Goal: Browse casually: Explore the website without a specific task or goal

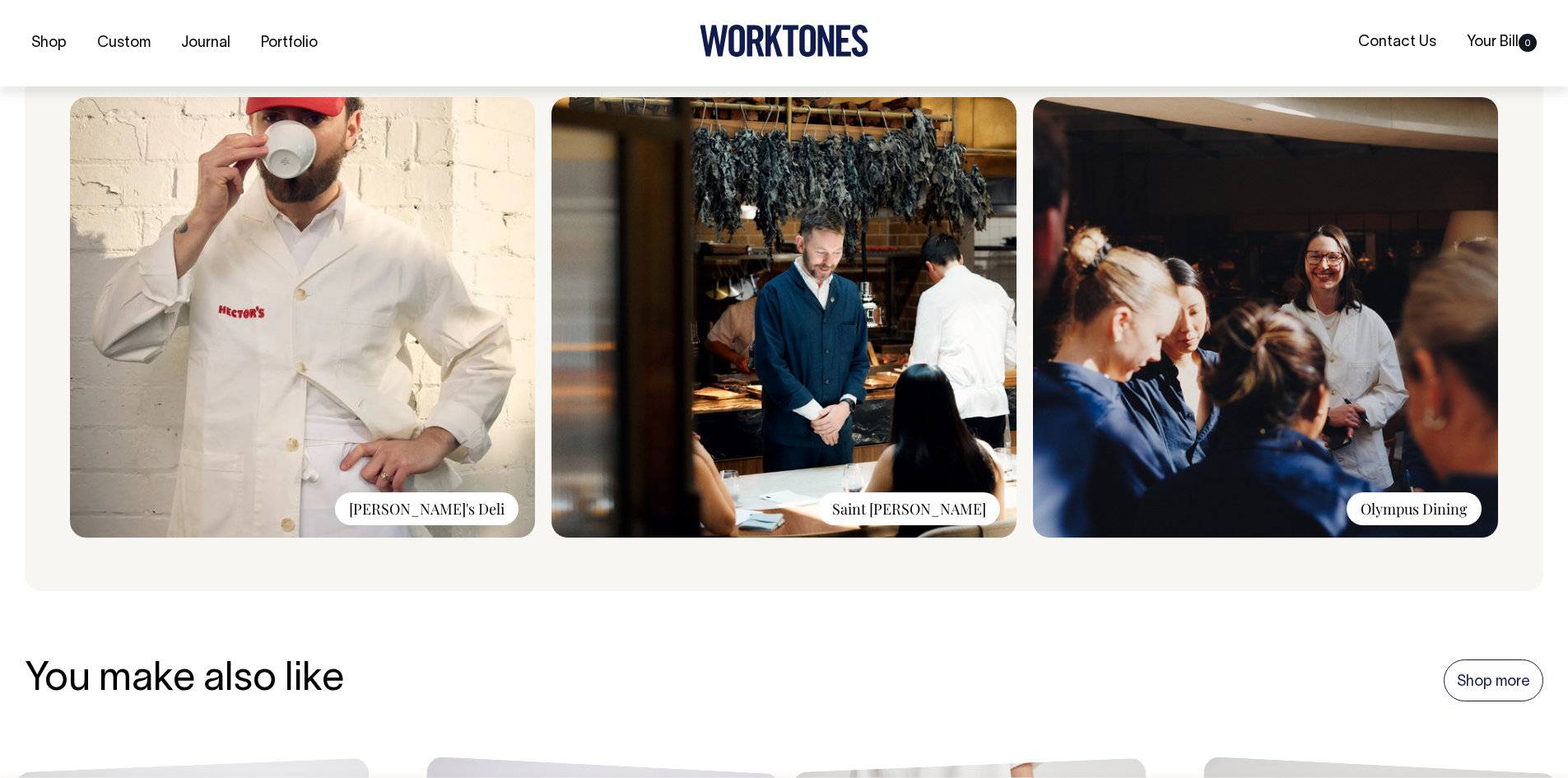
scroll to position [1317, 0]
click at [1232, 258] on img at bounding box center [1265, 316] width 465 height 440
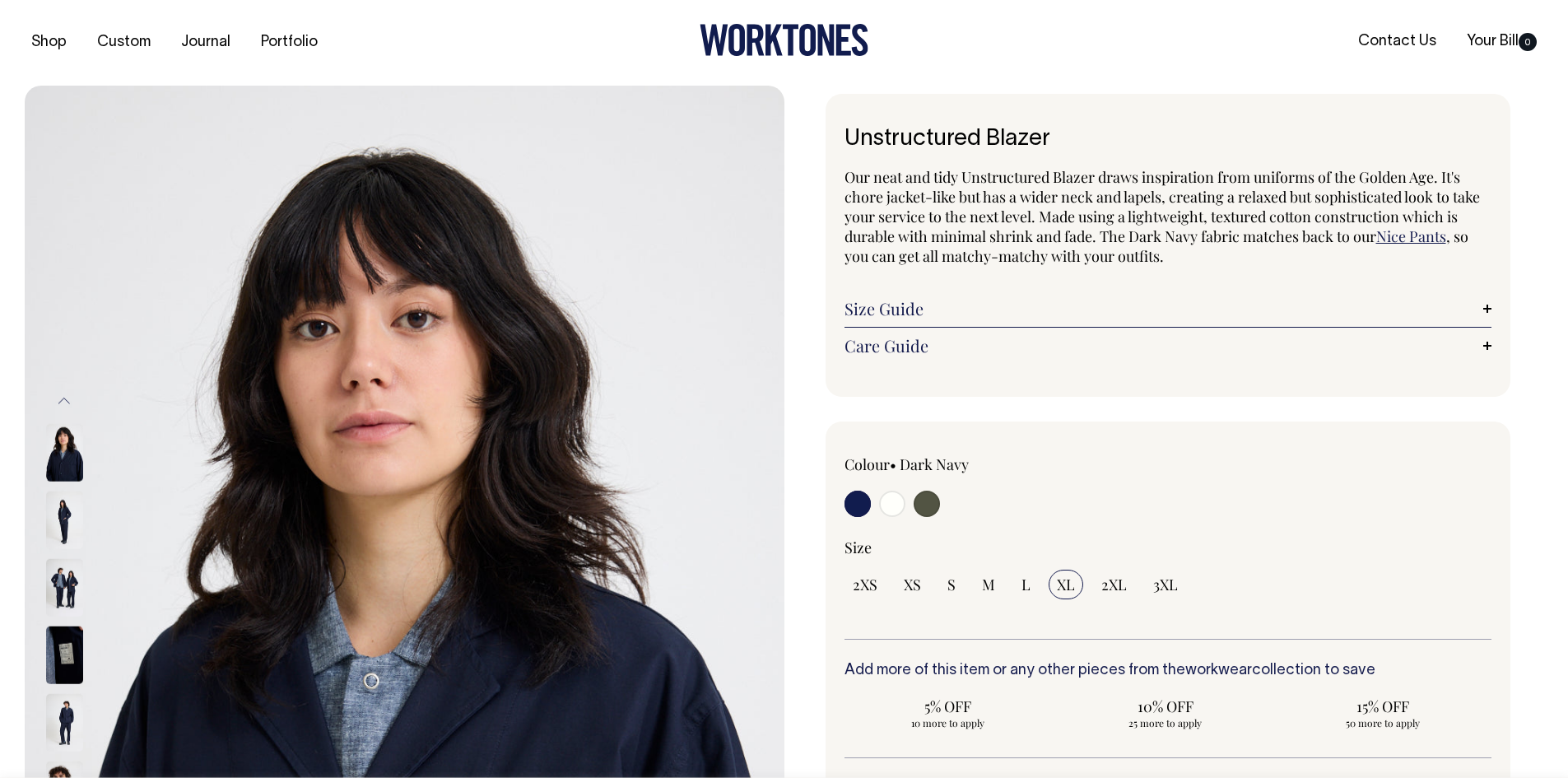
scroll to position [0, 0]
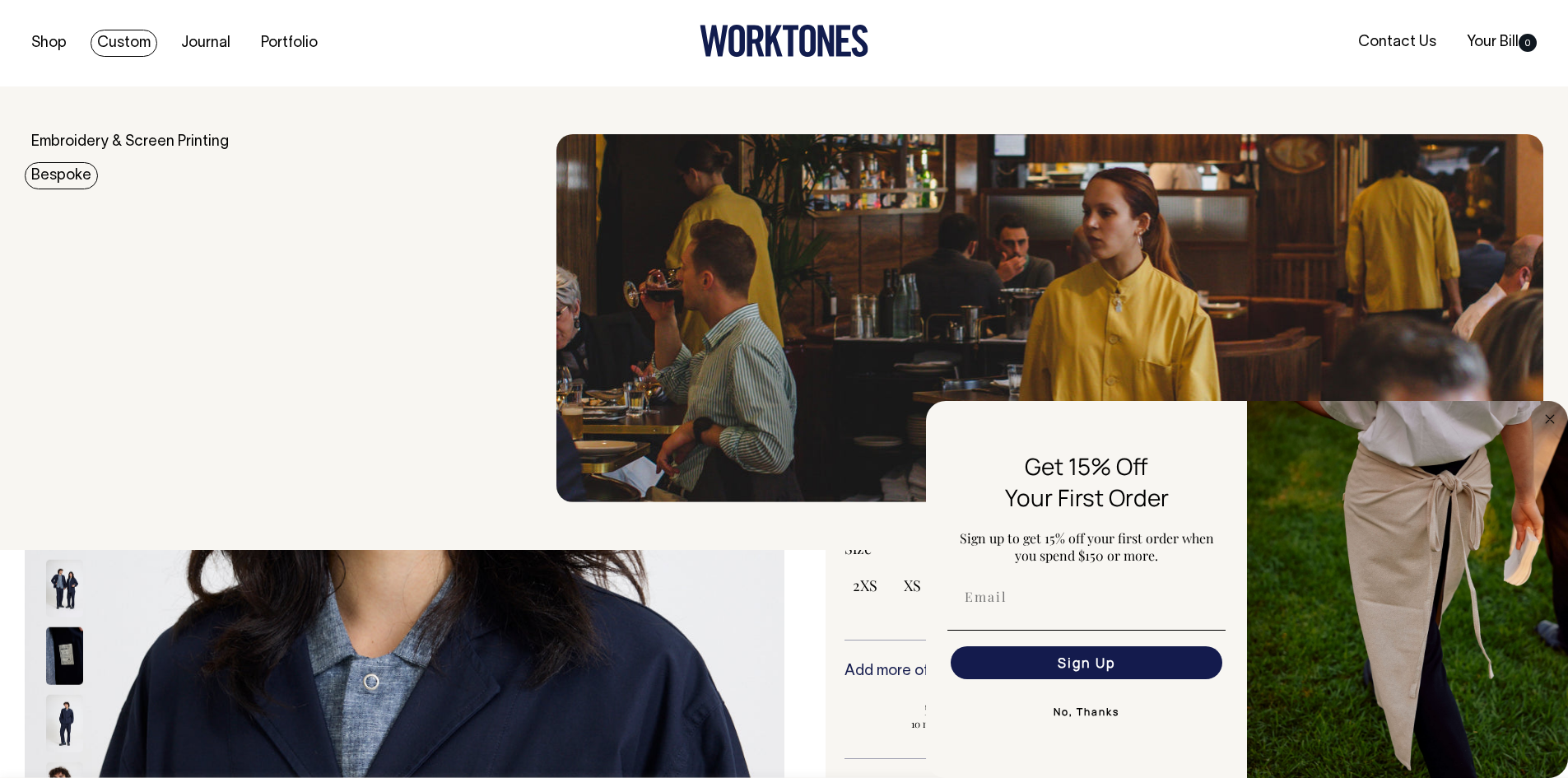
click at [51, 180] on link "Bespoke" at bounding box center [62, 176] width 73 height 27
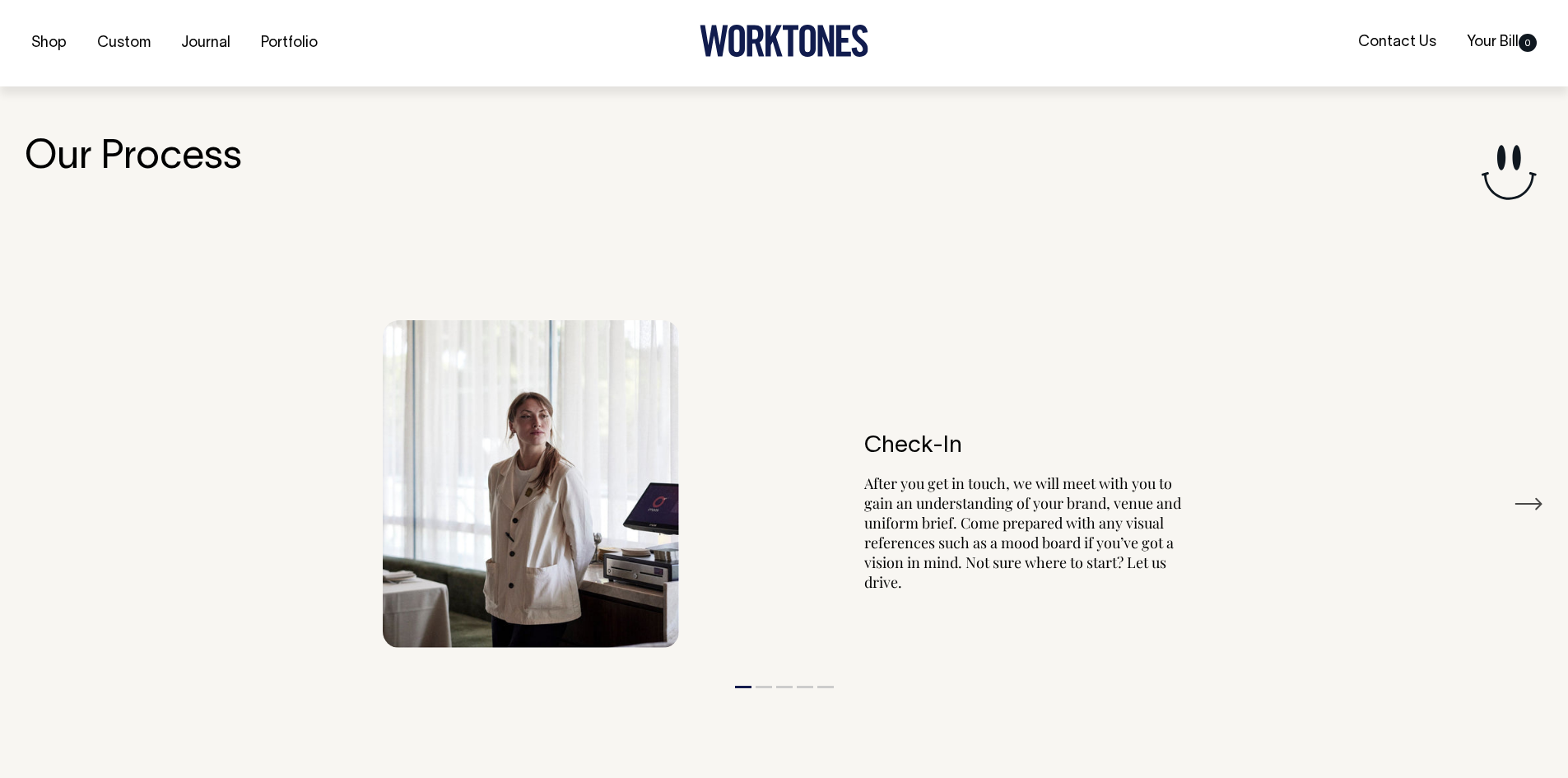
scroll to position [2996, 0]
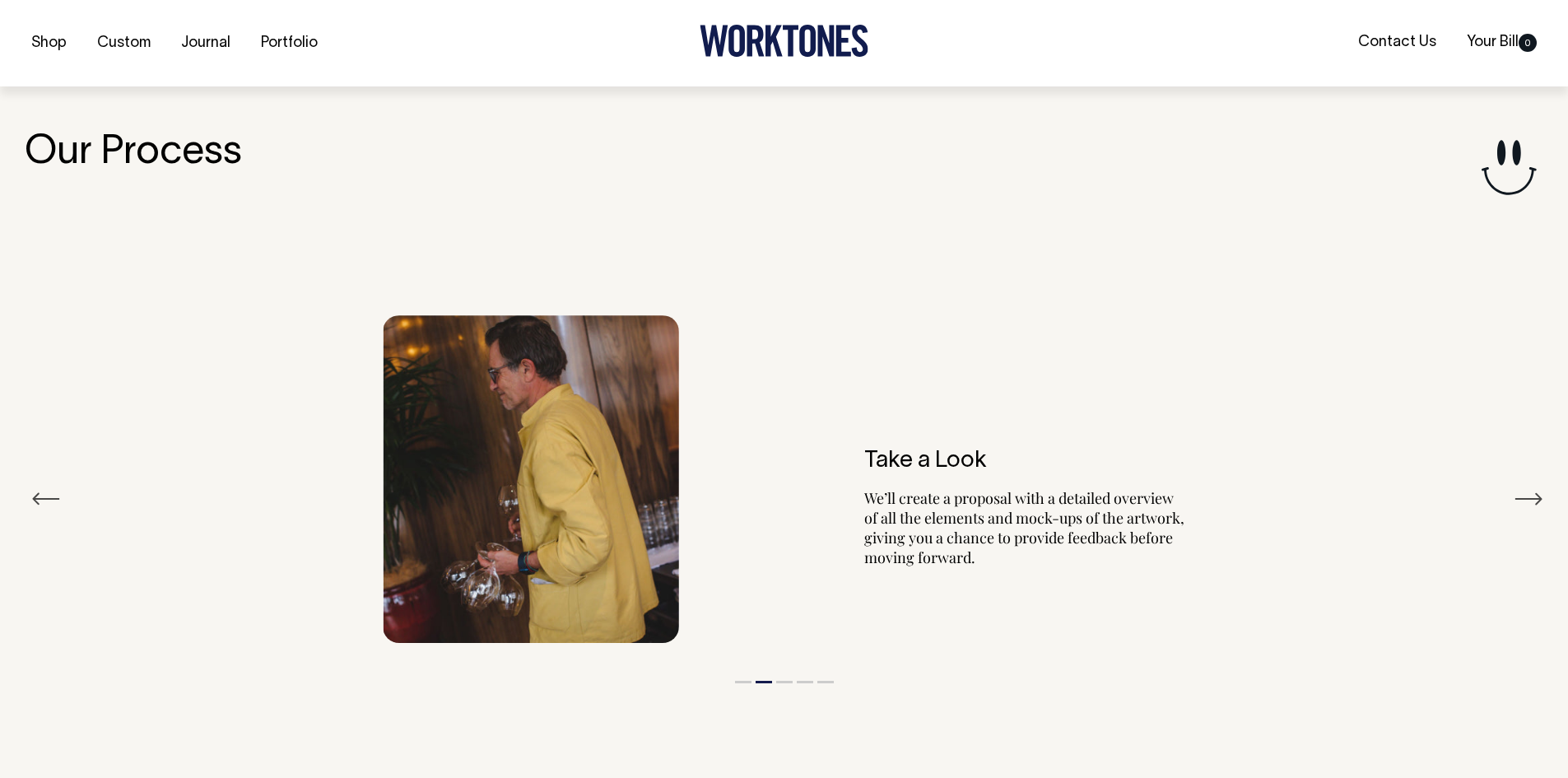
click at [1529, 489] on button "Next" at bounding box center [1529, 499] width 30 height 25
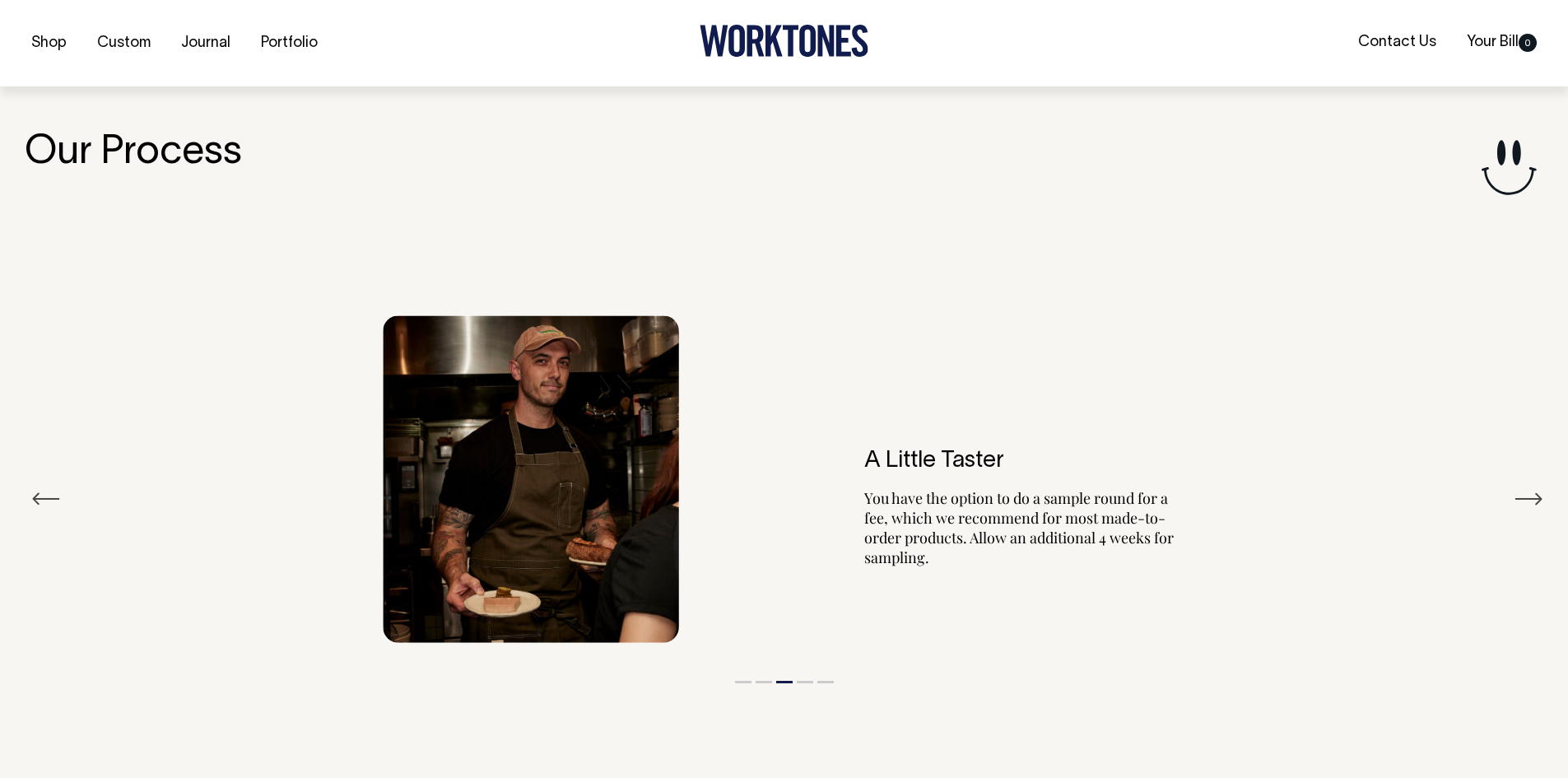
click at [1529, 489] on button "Next" at bounding box center [1529, 499] width 30 height 25
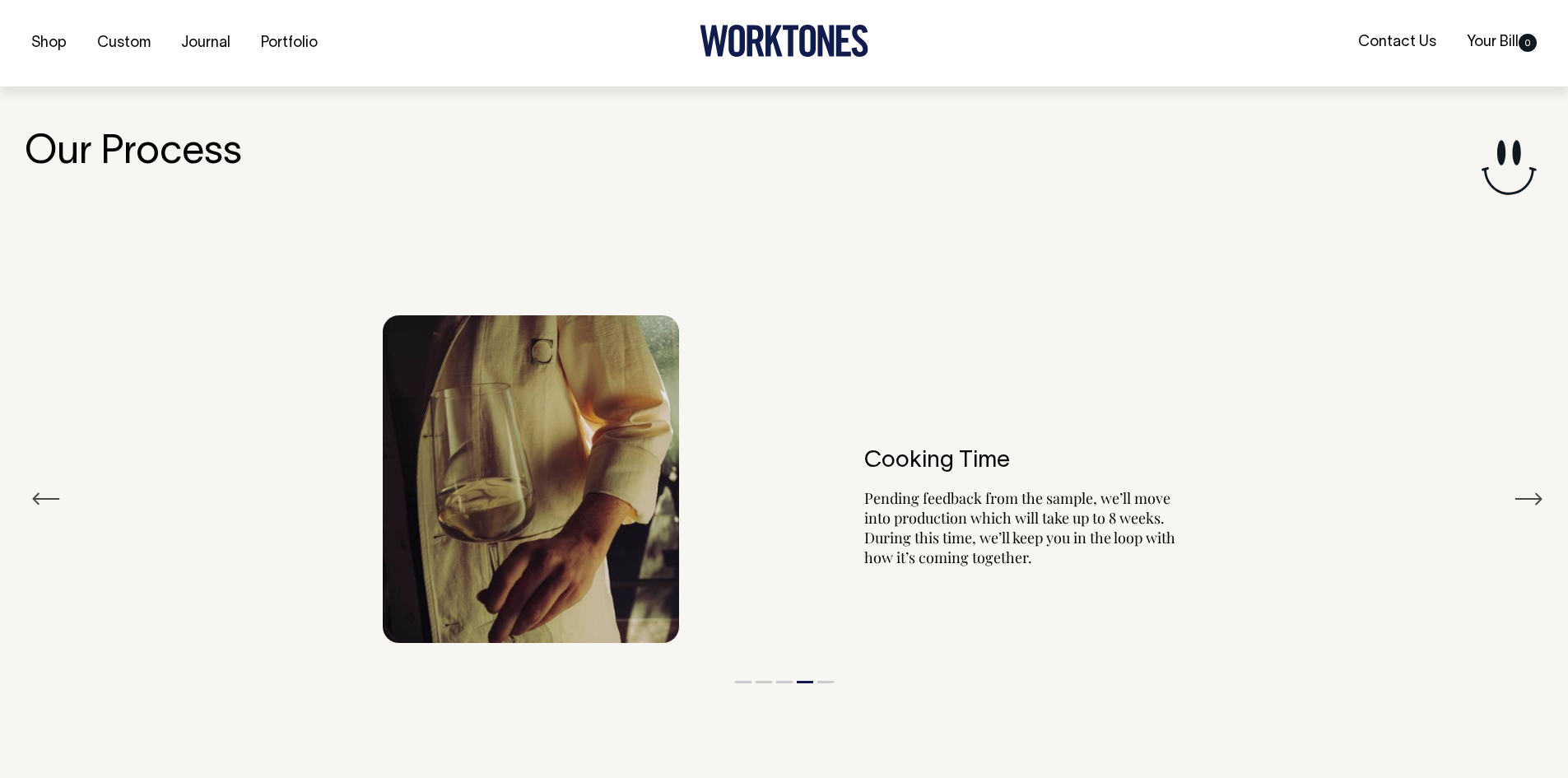
click at [1529, 489] on button "Next" at bounding box center [1529, 499] width 30 height 25
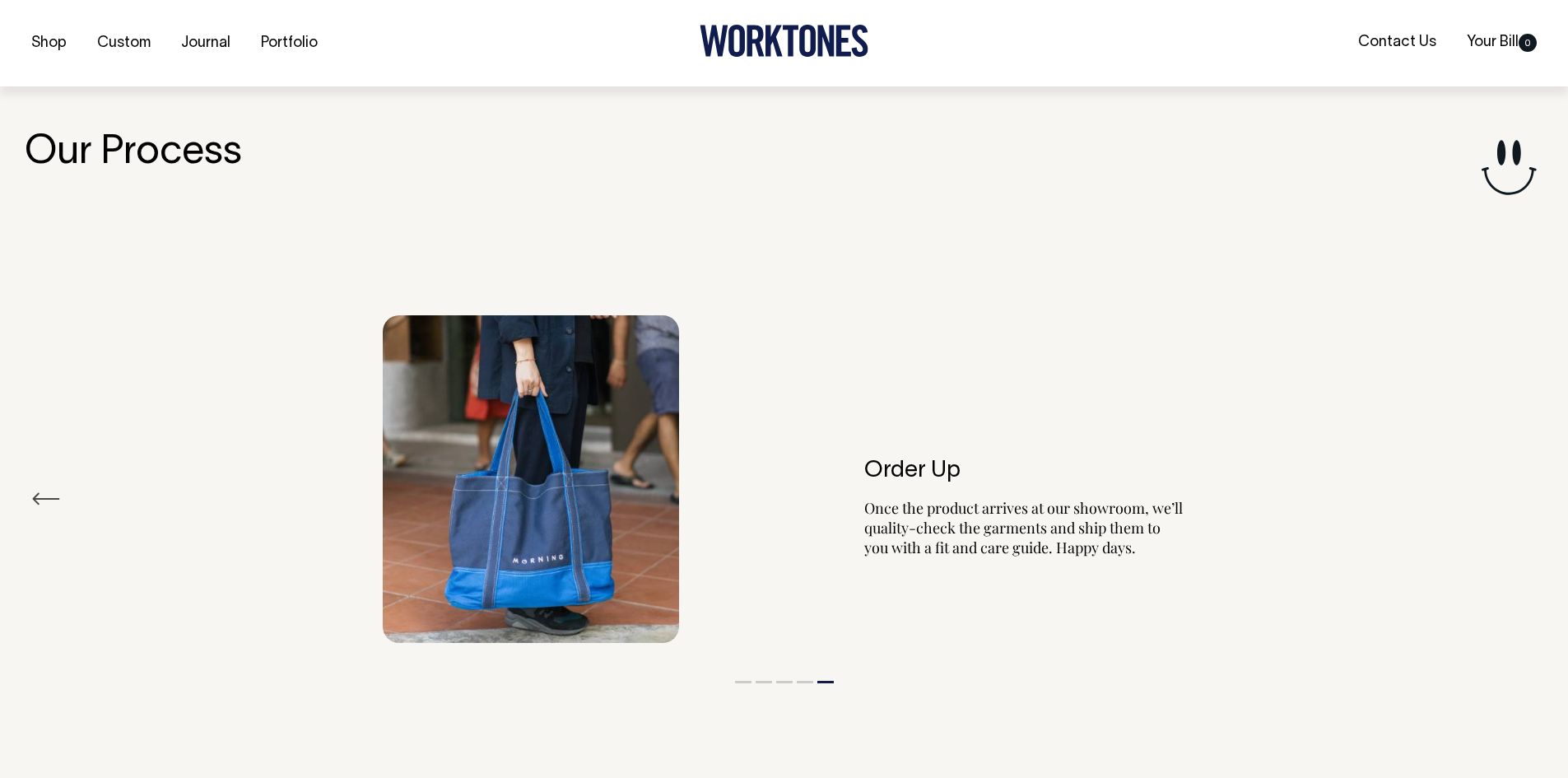
click at [1529, 489] on div "Order Up Once the product arrives at our showroom, we’ll quality-check the garm…" at bounding box center [784, 478] width 1519 height 377
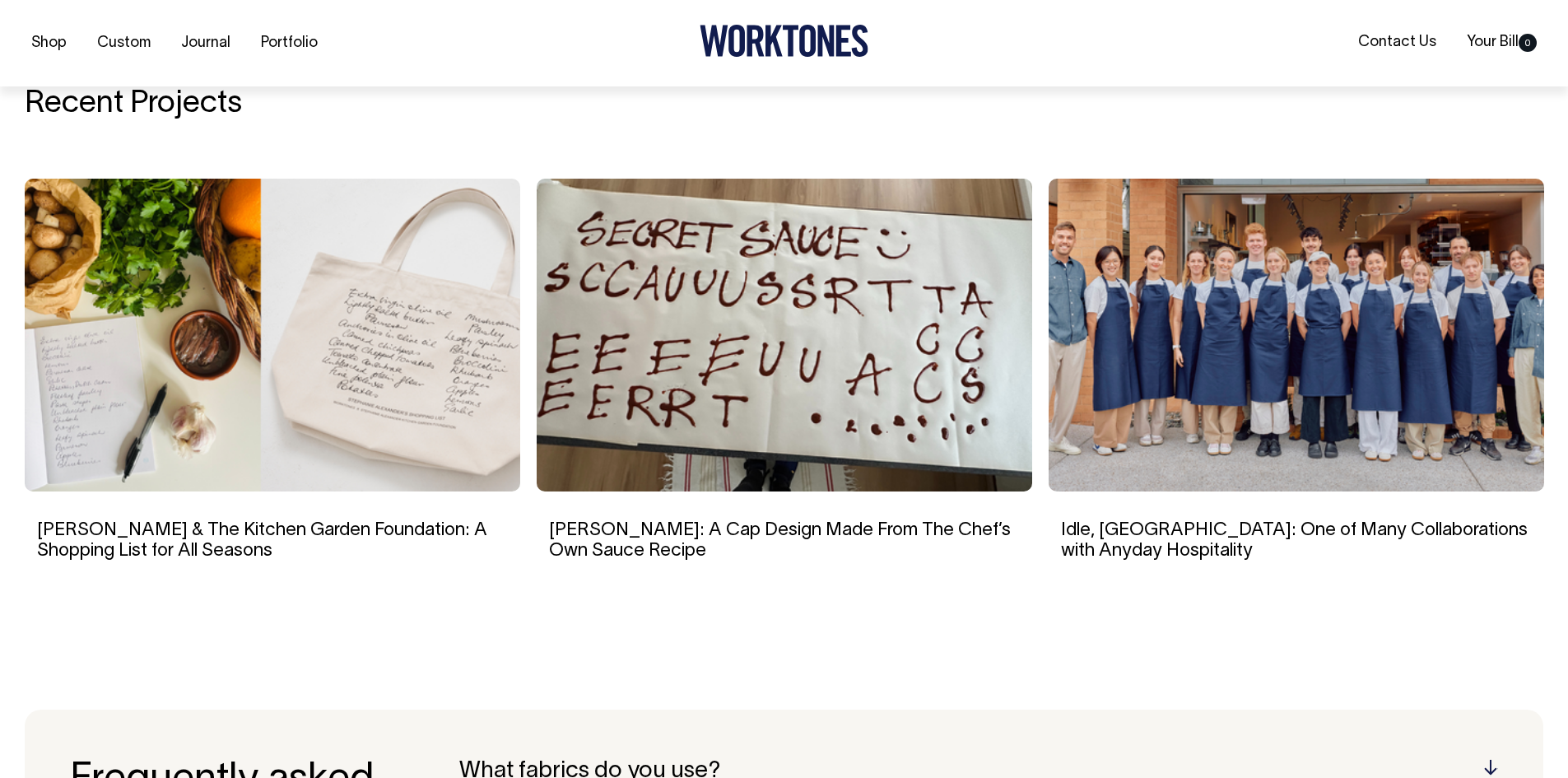
scroll to position [3983, 0]
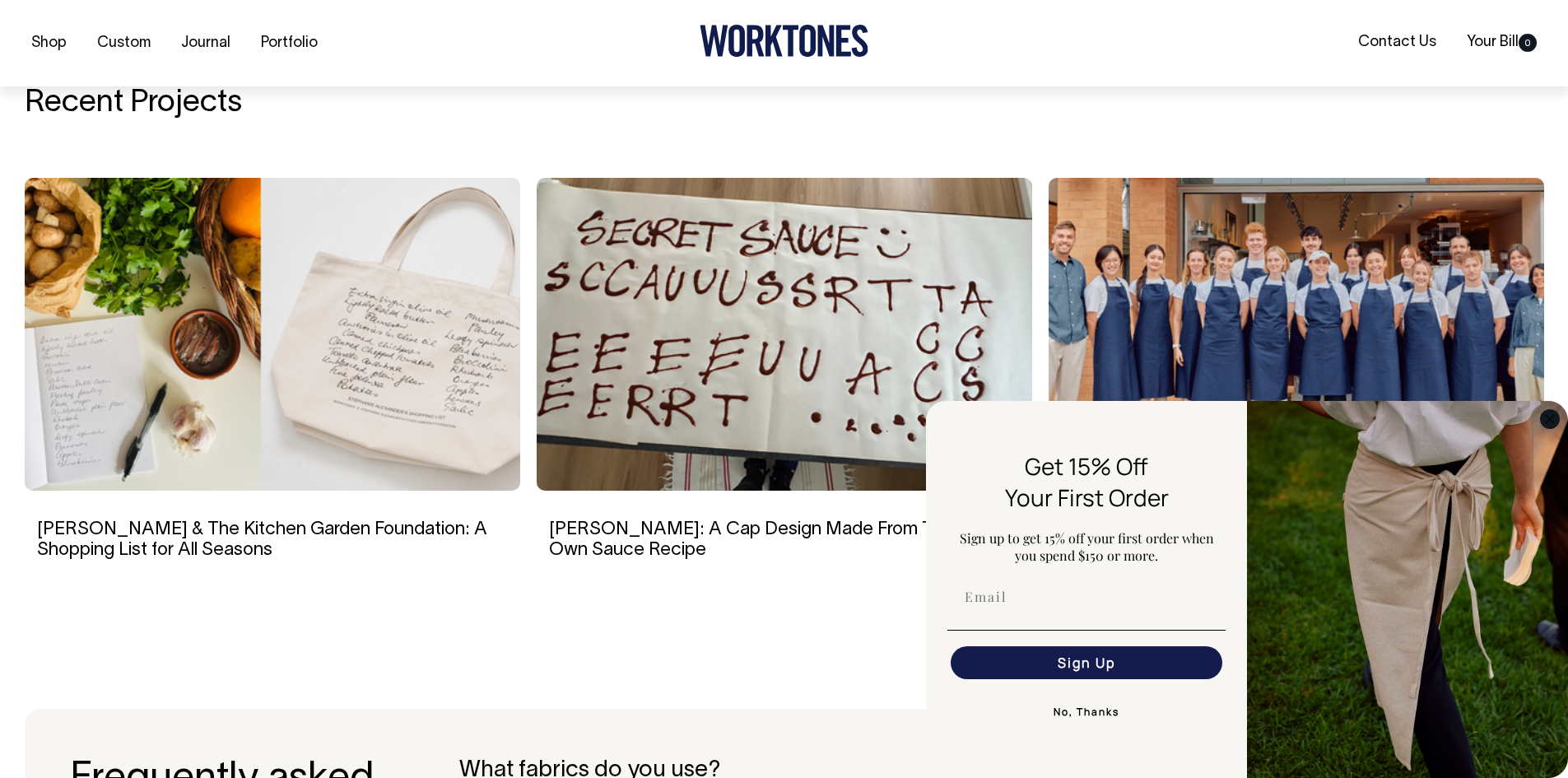
click at [1543, 417] on circle "Close dialog" at bounding box center [1550, 419] width 19 height 19
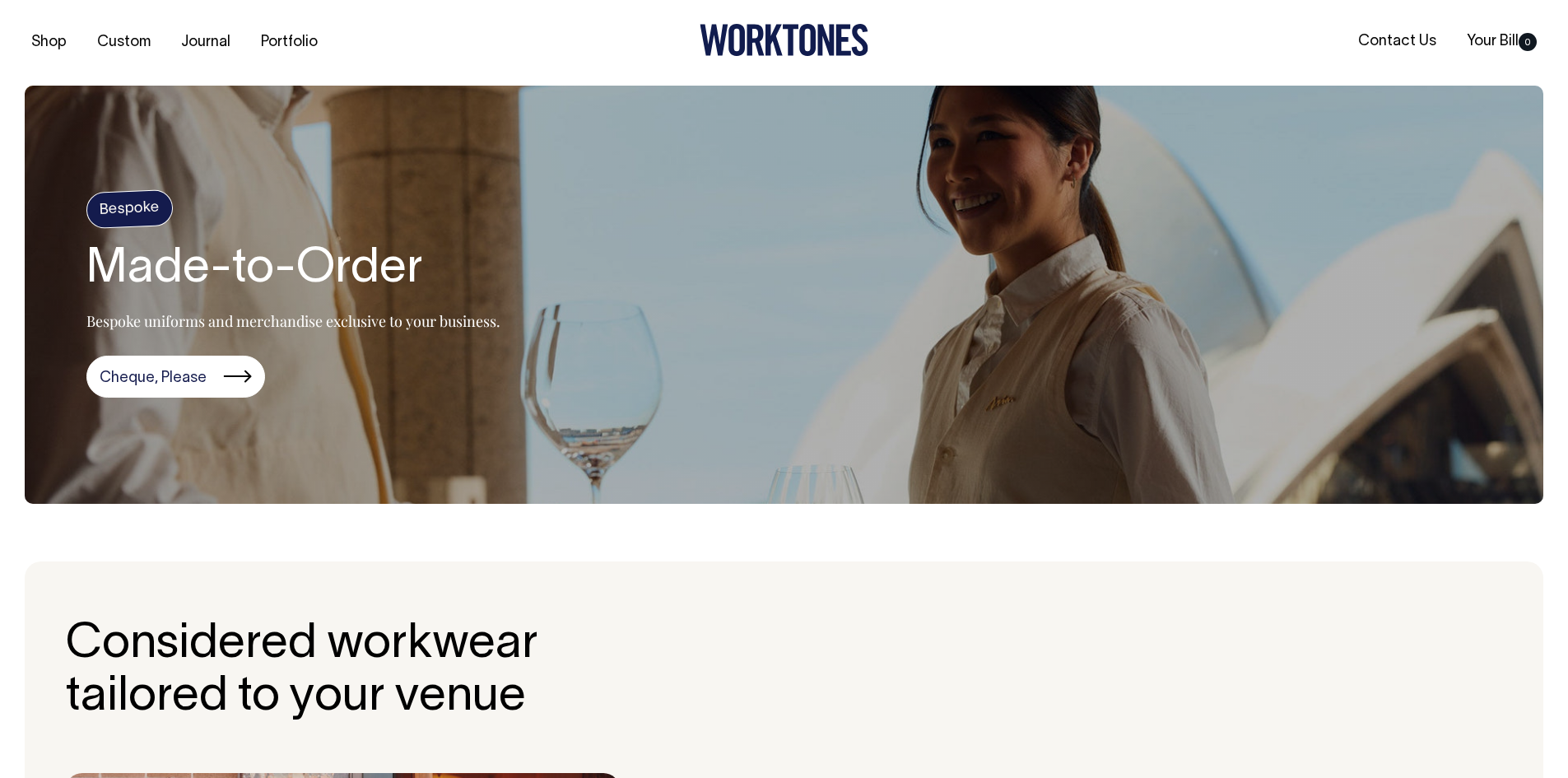
scroll to position [0, 0]
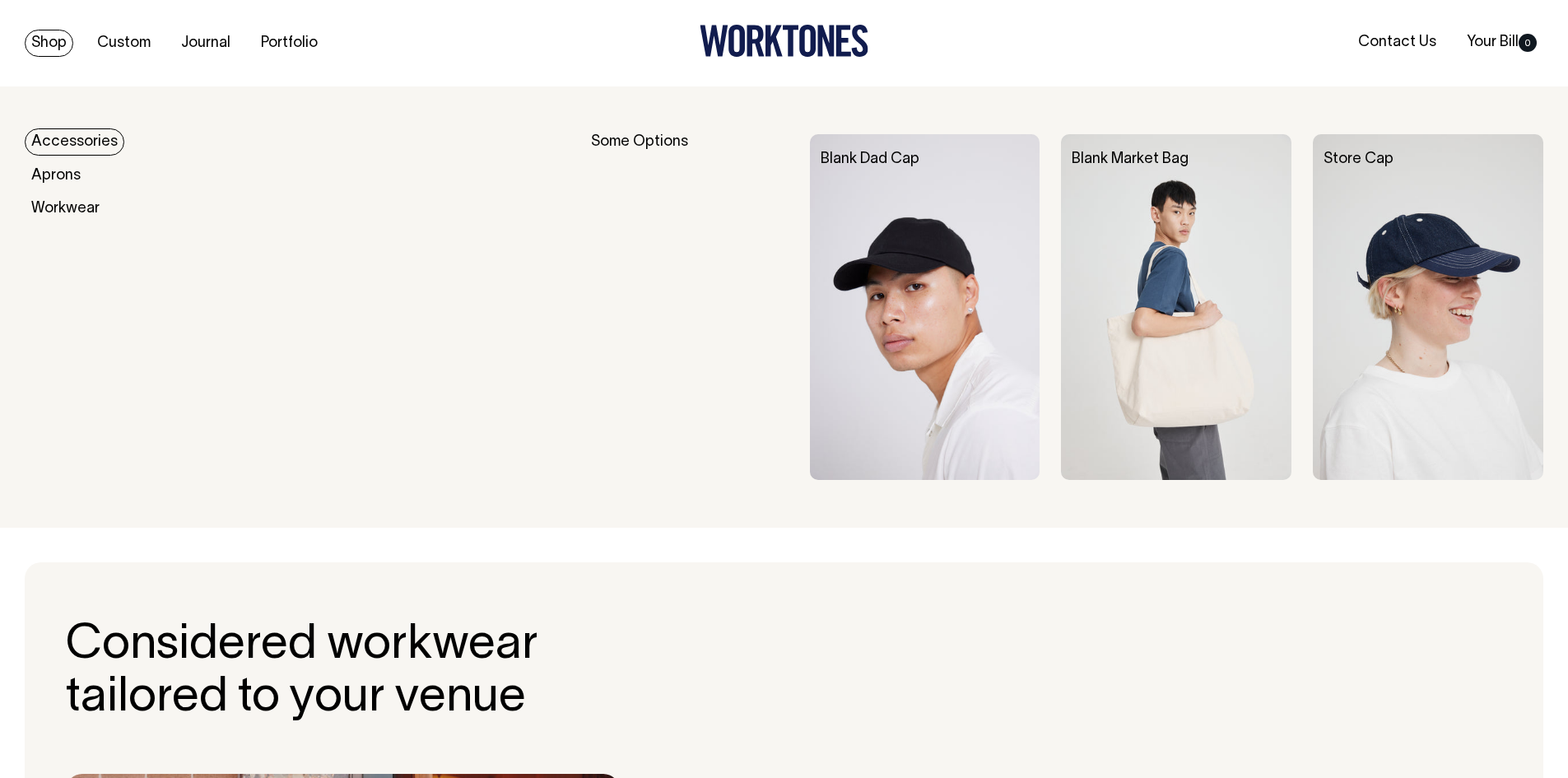
click at [45, 37] on link "Shop" at bounding box center [49, 43] width 48 height 27
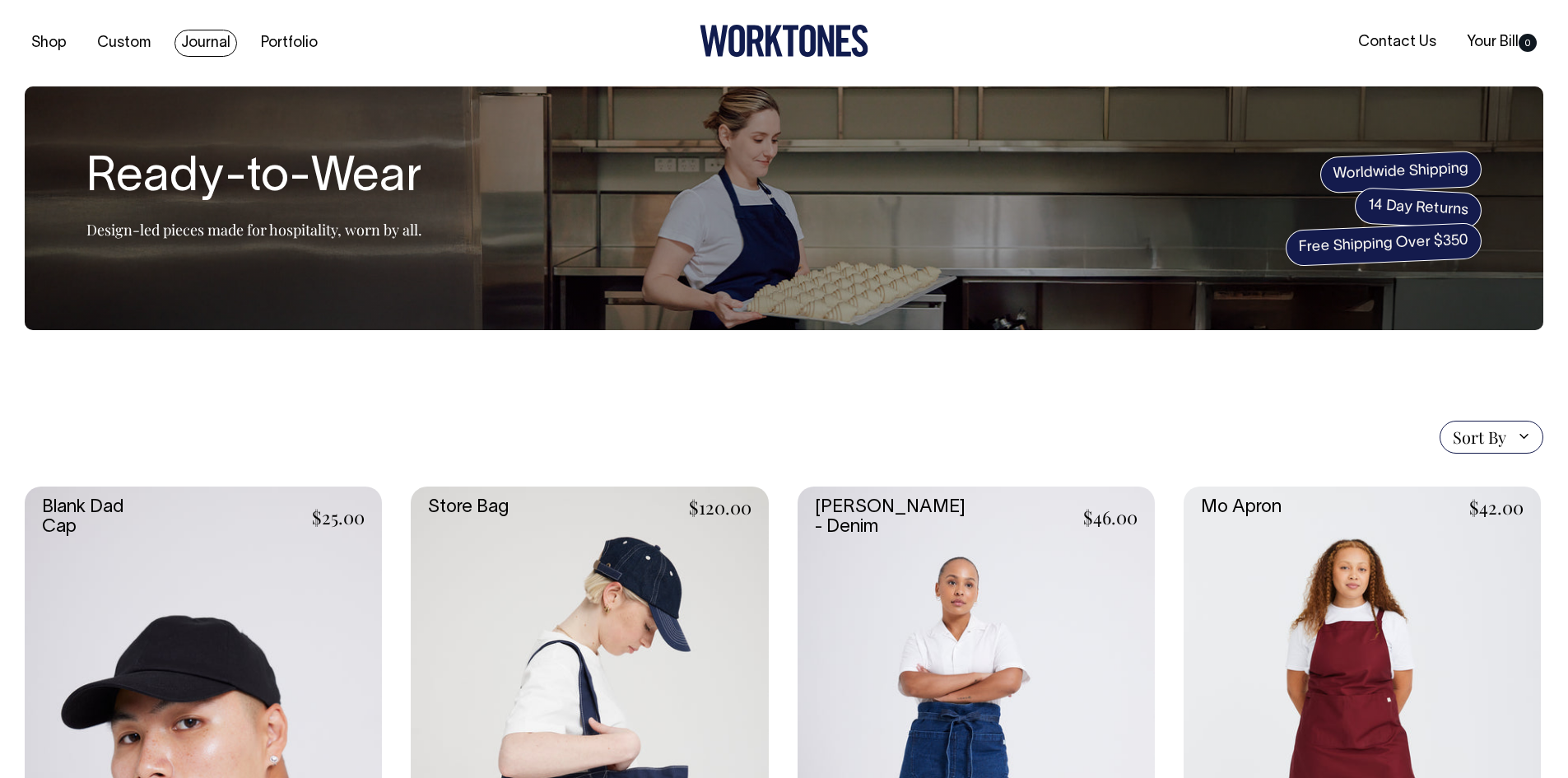
click at [215, 46] on link "Journal" at bounding box center [205, 43] width 62 height 27
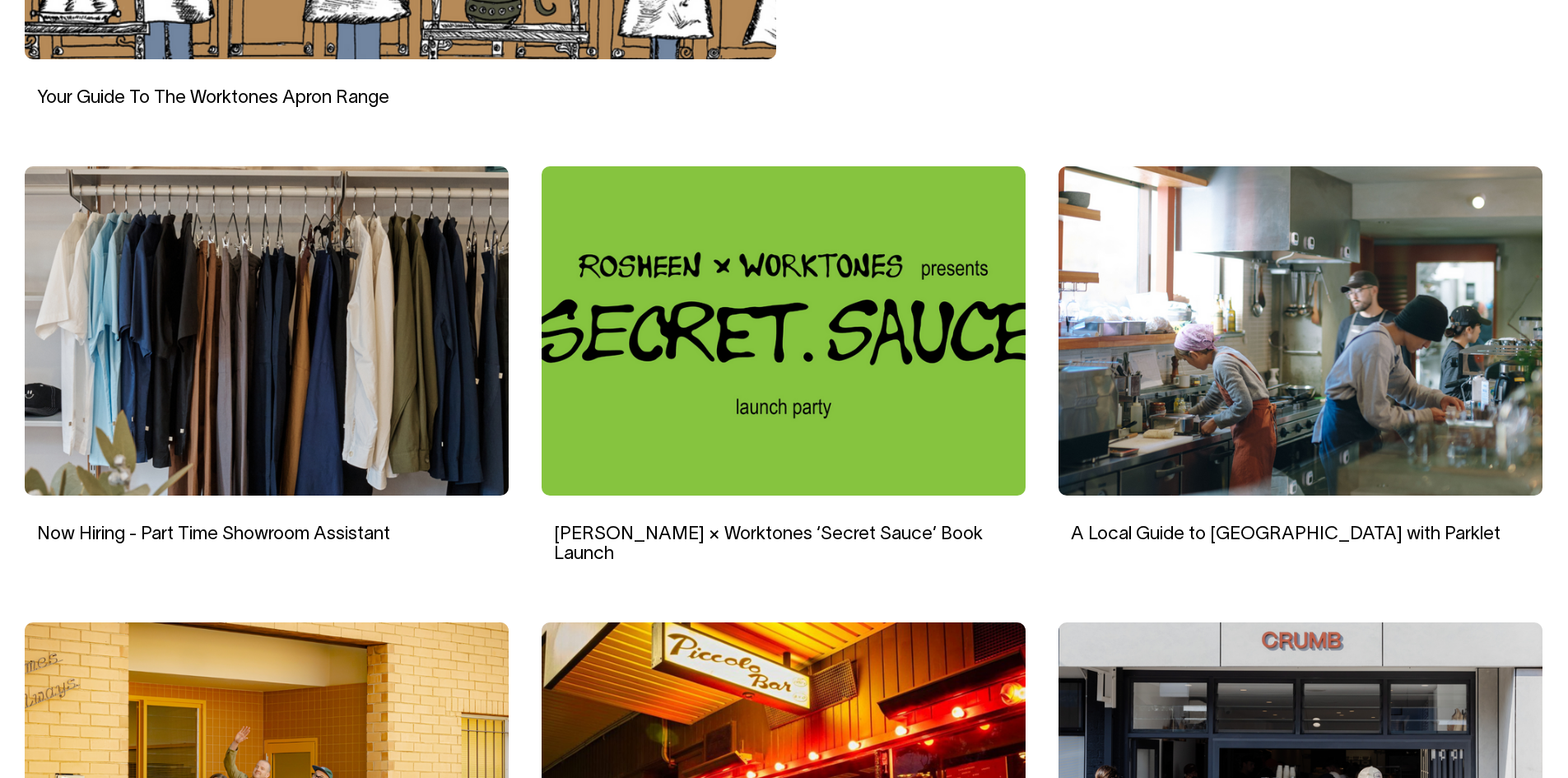
scroll to position [988, 0]
